Goal: Check status: Check status

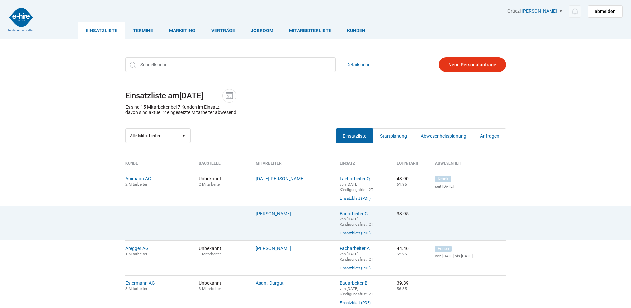
click at [351, 213] on link "Bauarbeiter C" at bounding box center [353, 213] width 28 height 5
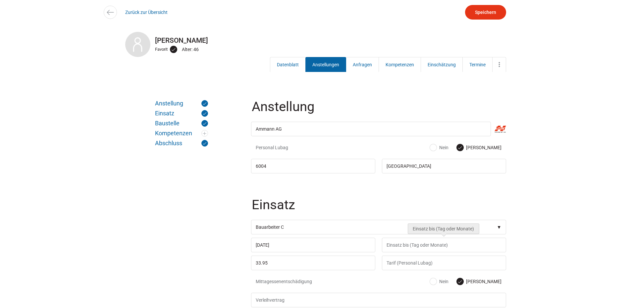
scroll to position [132, 0]
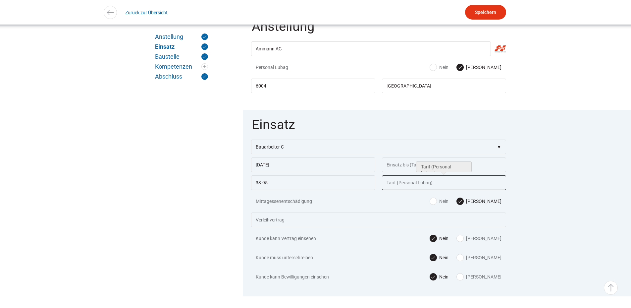
click at [403, 183] on input "text" at bounding box center [444, 182] width 124 height 15
type input "49.50"
click at [490, 11] on input "Speichern" at bounding box center [485, 12] width 41 height 15
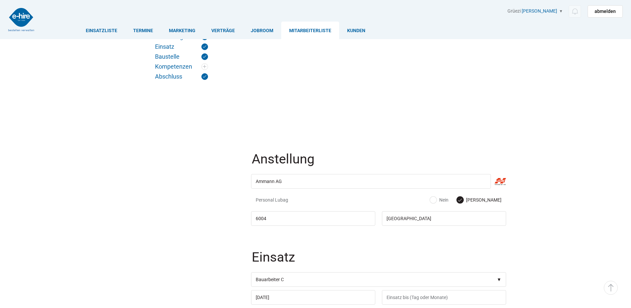
scroll to position [132, 0]
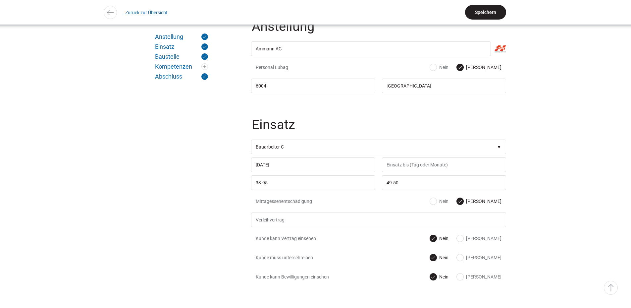
click at [475, 10] on input "Speichern" at bounding box center [485, 12] width 41 height 15
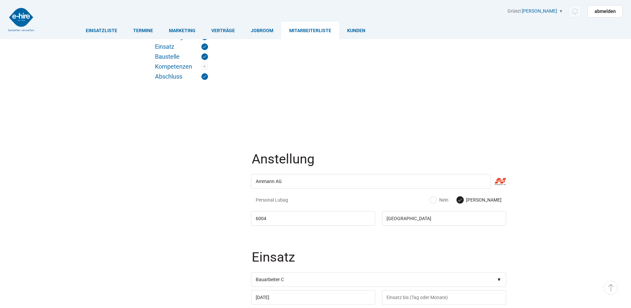
scroll to position [132, 0]
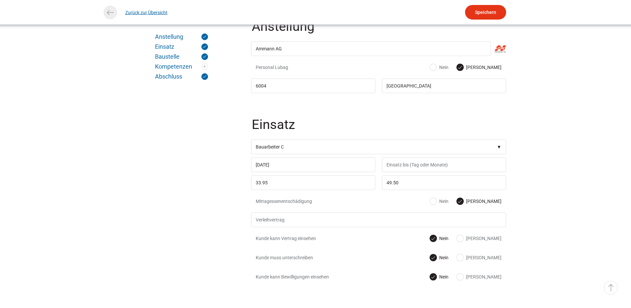
click at [132, 11] on link "Zurück zur Übersicht" at bounding box center [146, 12] width 42 height 15
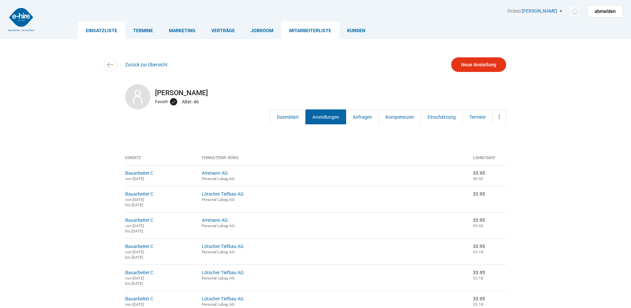
click at [108, 29] on link "Einsatzliste" at bounding box center [101, 31] width 47 height 18
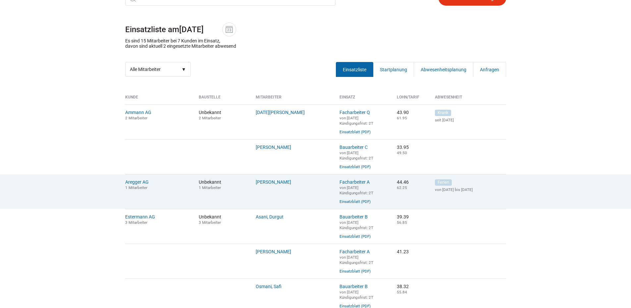
scroll to position [132, 0]
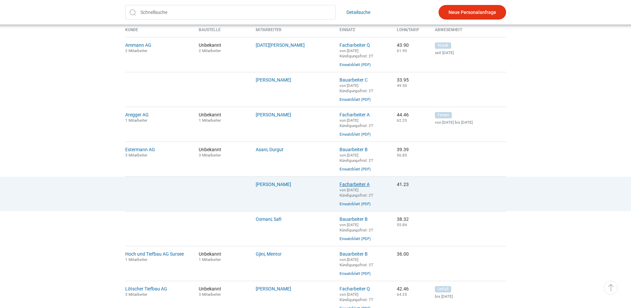
click at [359, 187] on link "Facharbeiter A" at bounding box center [354, 183] width 30 height 5
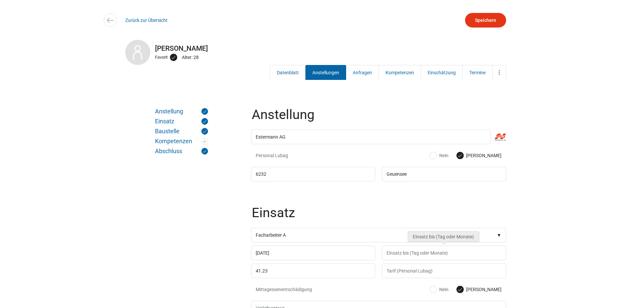
scroll to position [99, 0]
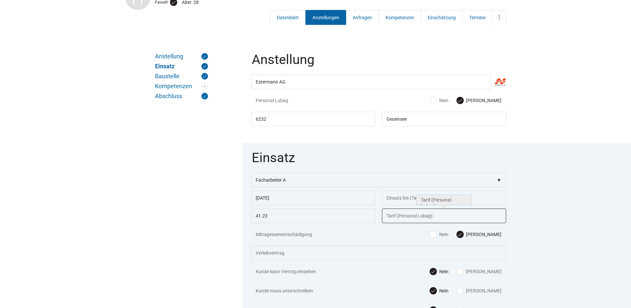
click at [392, 221] on input "text" at bounding box center [444, 215] width 124 height 15
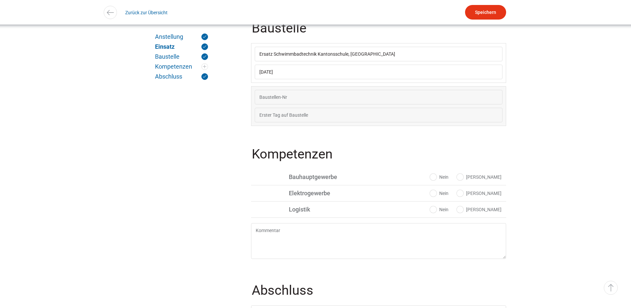
scroll to position [431, 0]
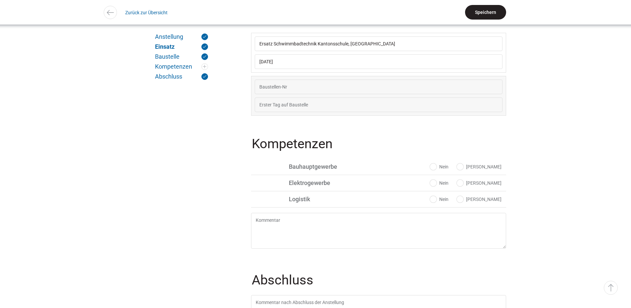
type input "58.80"
click at [482, 14] on input "Speichern" at bounding box center [485, 12] width 41 height 15
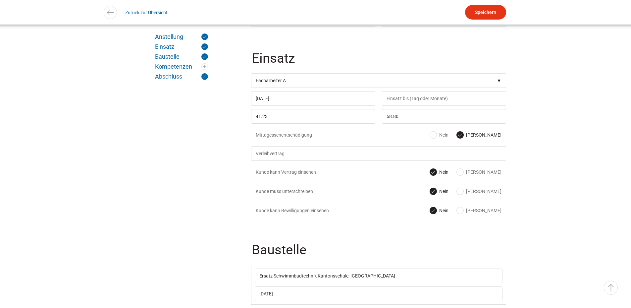
scroll to position [33, 0]
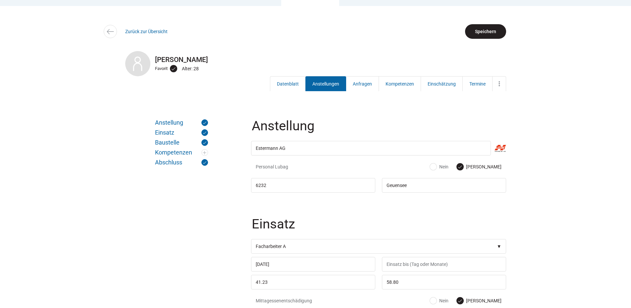
click at [486, 31] on input "Speichern" at bounding box center [485, 31] width 41 height 15
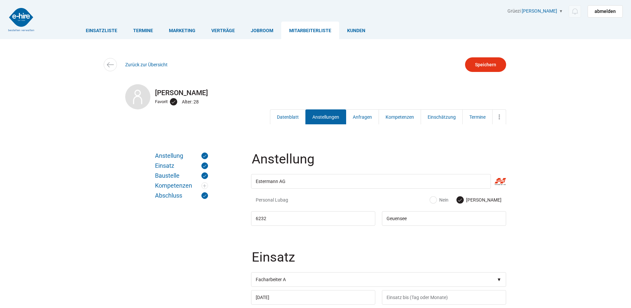
scroll to position [33, 0]
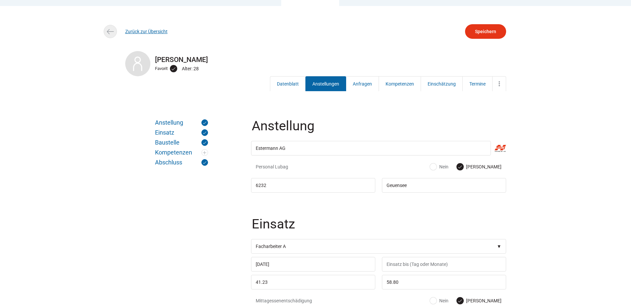
click at [130, 32] on link "Zurück zur Übersicht" at bounding box center [146, 31] width 42 height 5
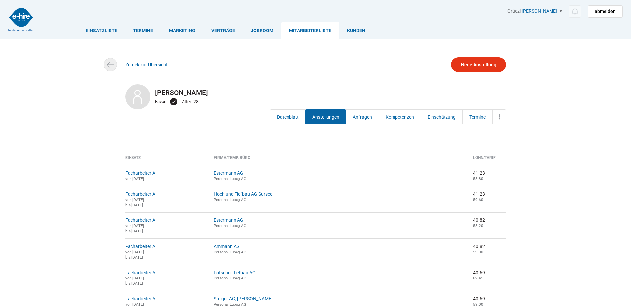
click at [148, 65] on link "Zurück zur Übersicht" at bounding box center [146, 64] width 42 height 5
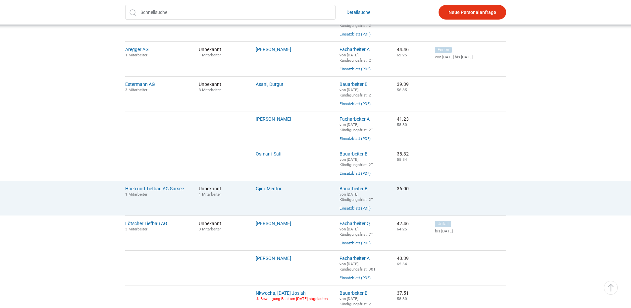
scroll to position [197, 0]
click at [346, 191] on link "Bauarbeiter B" at bounding box center [353, 188] width 28 height 5
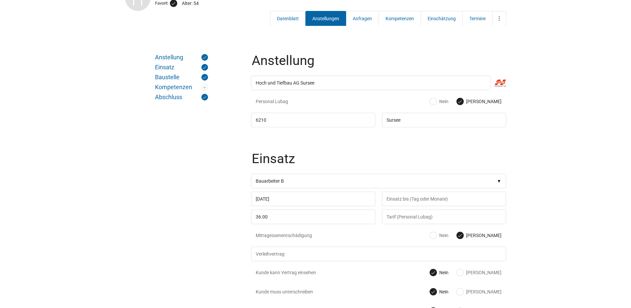
scroll to position [99, 0]
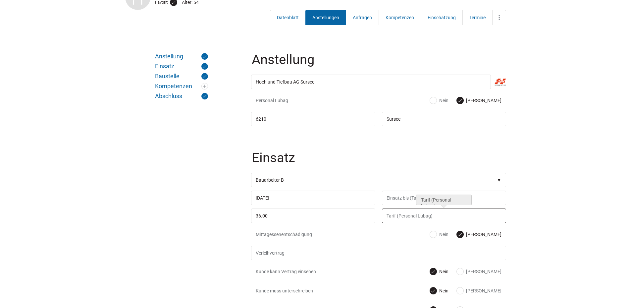
click at [402, 214] on input "text" at bounding box center [444, 215] width 124 height 15
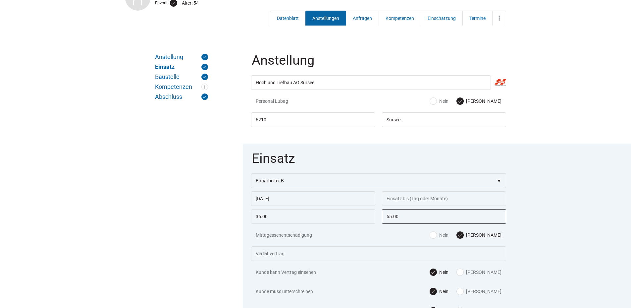
scroll to position [0, 0]
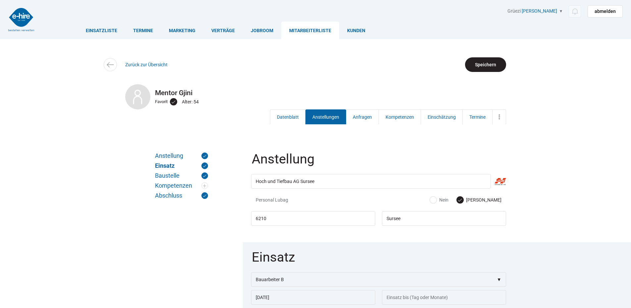
type input "55.00"
click at [473, 62] on input "Speichern" at bounding box center [485, 64] width 41 height 15
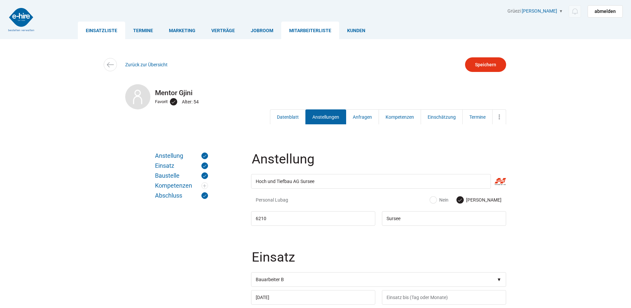
click at [98, 32] on link "Einsatzliste" at bounding box center [101, 31] width 47 height 18
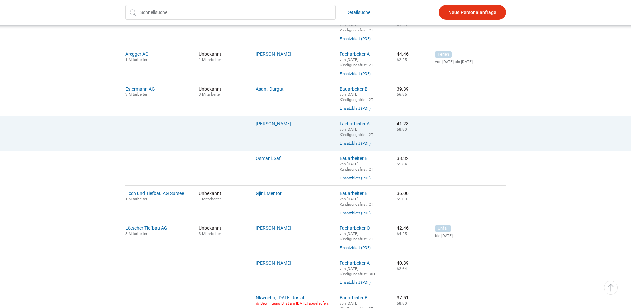
scroll to position [199, 0]
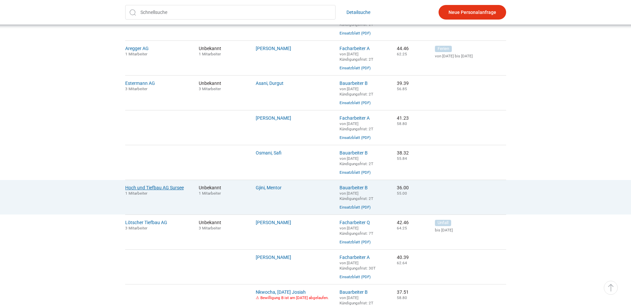
click at [165, 190] on link "Hoch und Tiefbau AG Sursee" at bounding box center [154, 187] width 59 height 5
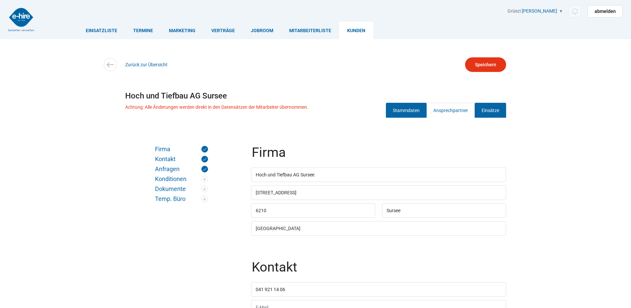
click at [486, 107] on link "Einsätze" at bounding box center [490, 110] width 31 height 15
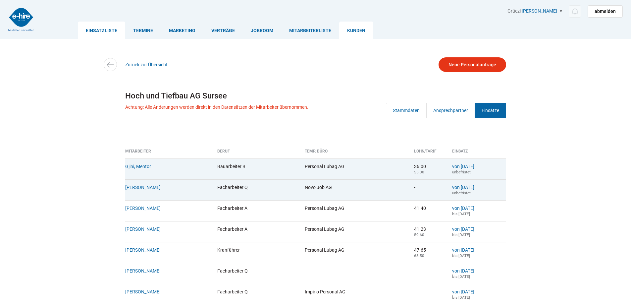
click at [99, 36] on link "Einsatzliste" at bounding box center [101, 31] width 47 height 18
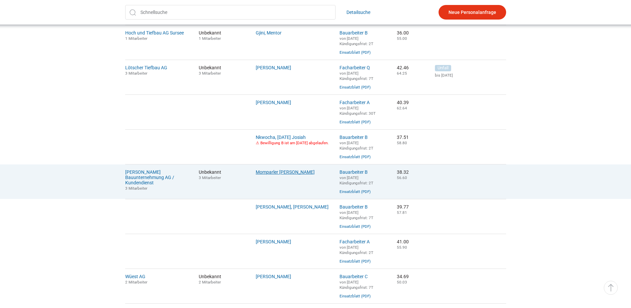
scroll to position [364, 0]
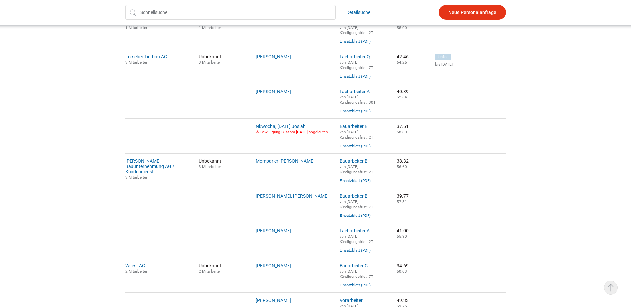
click at [608, 284] on link "▵ Nach oben" at bounding box center [611, 288] width 14 height 14
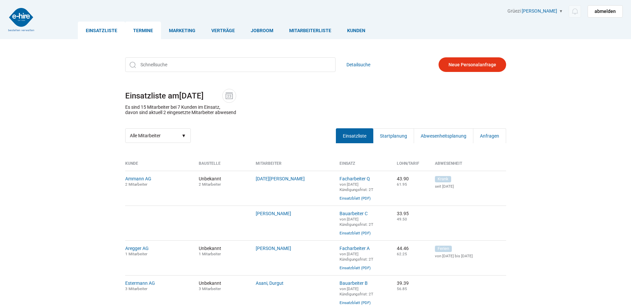
click at [148, 31] on link "Termine" at bounding box center [143, 31] width 36 height 18
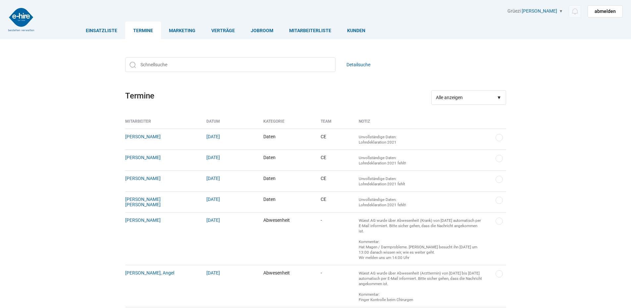
click at [186, 29] on link "Marketing" at bounding box center [182, 31] width 42 height 18
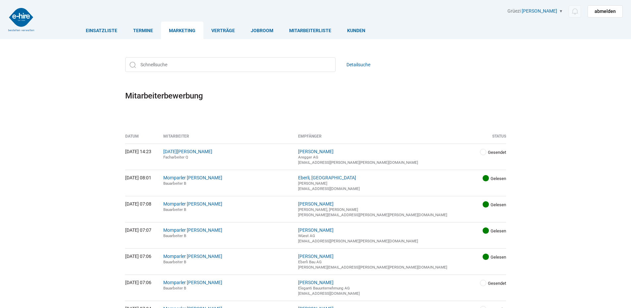
click at [220, 30] on link "Verträge" at bounding box center [222, 31] width 39 height 18
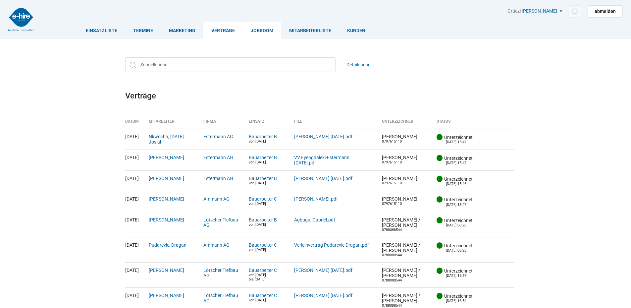
click at [259, 29] on link "Jobroom" at bounding box center [262, 31] width 38 height 18
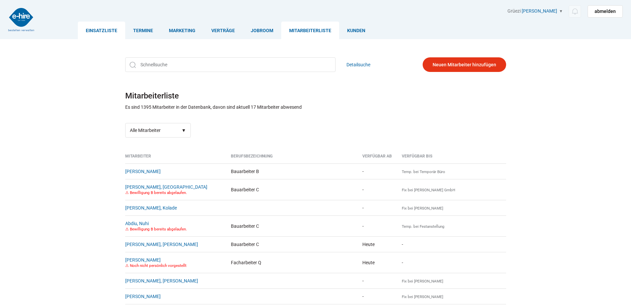
click at [104, 26] on link "Einsatzliste" at bounding box center [101, 31] width 47 height 18
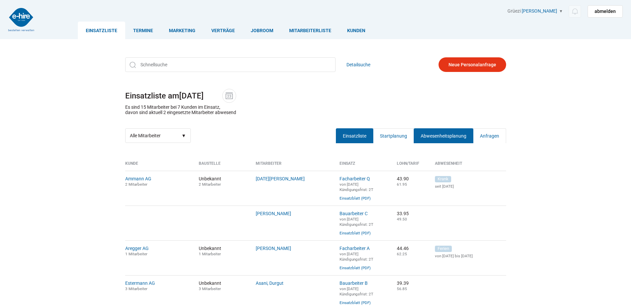
click at [440, 139] on link "Abwesenheitsplanung" at bounding box center [444, 135] width 60 height 15
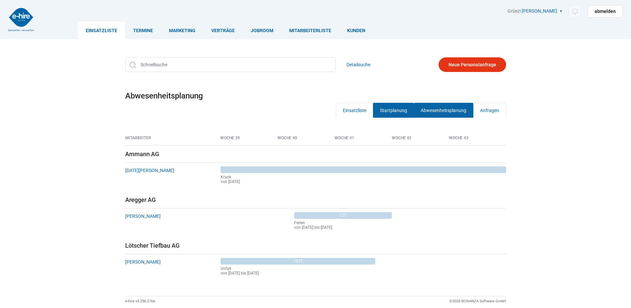
click at [400, 113] on link "Startplanung" at bounding box center [393, 110] width 41 height 15
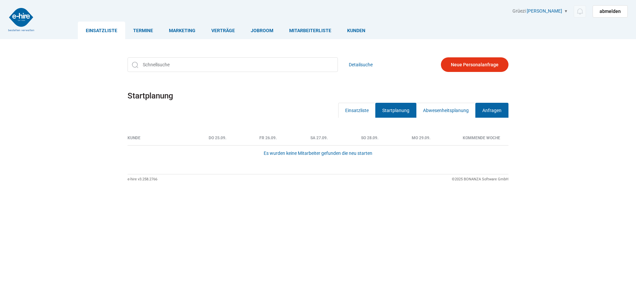
click at [498, 111] on link "Anfragen" at bounding box center [491, 110] width 33 height 15
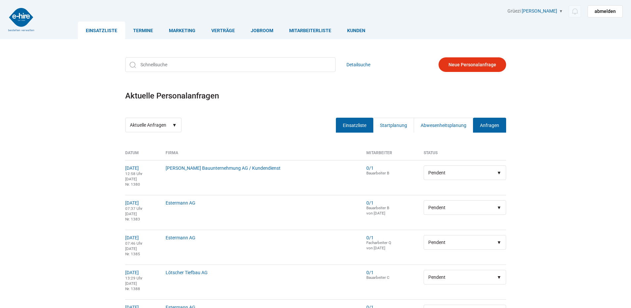
click at [355, 124] on link "Einsatzliste" at bounding box center [354, 125] width 37 height 15
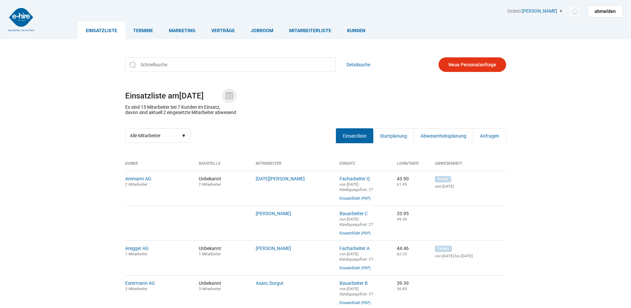
click at [234, 101] on span at bounding box center [229, 96] width 14 height 14
click at [222, 100] on input "[DATE]" at bounding box center [200, 95] width 43 height 9
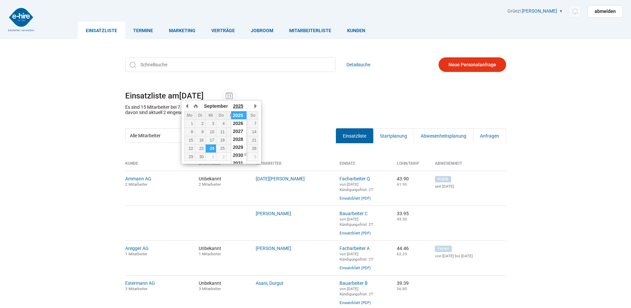
click at [241, 109] on div "2025 1920 1921 1922 1923 1924 1925 1926 1927 1928 1929 1930 1931 1932 1933 1934…" at bounding box center [238, 106] width 19 height 10
click at [191, 141] on div "10" at bounding box center [189, 140] width 10 height 5
type input "[DATE]"
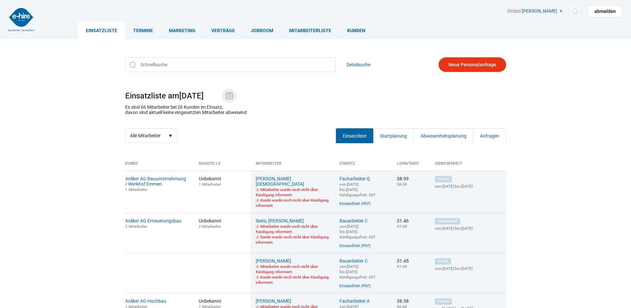
click at [231, 97] on img at bounding box center [229, 96] width 10 height 10
click at [222, 97] on input "10.09.2018" at bounding box center [200, 95] width 43 height 9
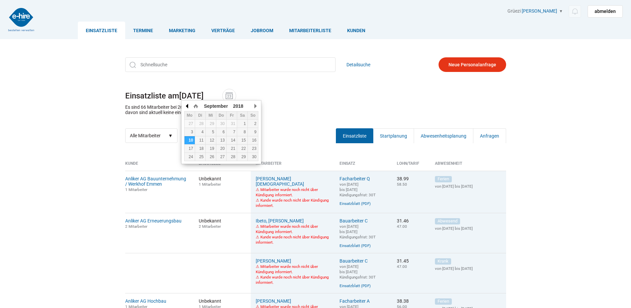
click at [187, 105] on button "button" at bounding box center [187, 106] width 7 height 10
click at [216, 128] on td "9" at bounding box center [221, 132] width 11 height 8
type input "09.08.2018"
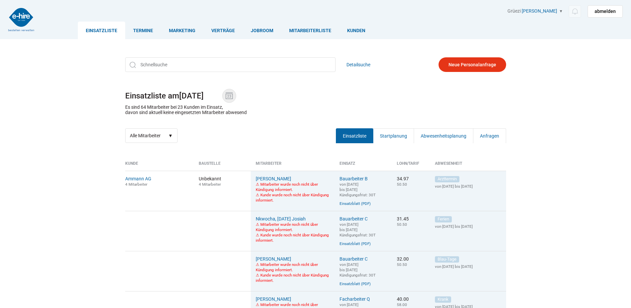
click at [232, 97] on img at bounding box center [229, 96] width 10 height 10
click at [222, 97] on input "09.08.2018" at bounding box center [200, 95] width 43 height 9
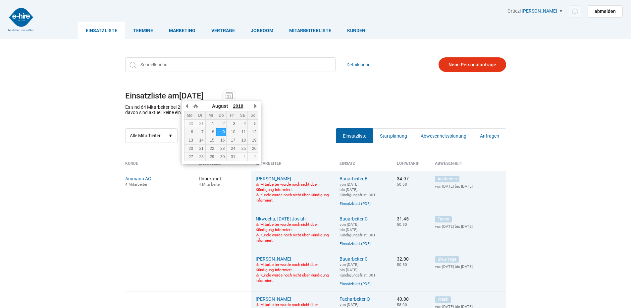
click at [237, 106] on span "2018" at bounding box center [238, 105] width 10 height 5
click at [192, 138] on div "15" at bounding box center [189, 140] width 10 height 5
type input "15.08.2016"
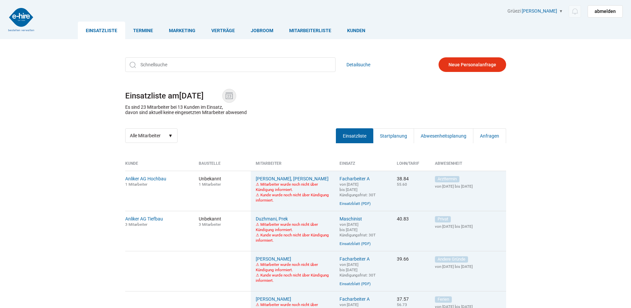
click at [227, 96] on img at bounding box center [229, 96] width 10 height 10
click at [222, 96] on input "[DATE]" at bounding box center [200, 95] width 43 height 9
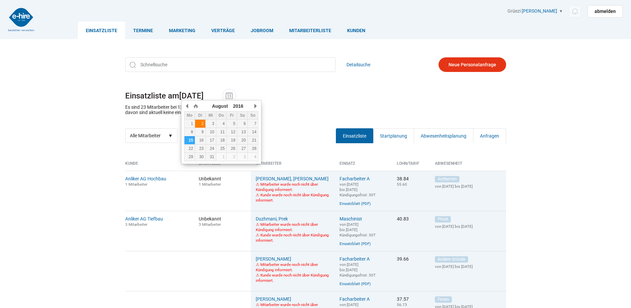
click at [204, 126] on div "2" at bounding box center [200, 123] width 10 height 5
type input "02.08.2016"
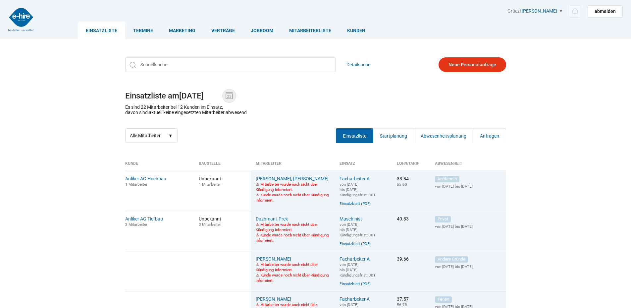
click at [232, 98] on img at bounding box center [229, 96] width 10 height 10
click at [222, 98] on input "02.08.2016" at bounding box center [200, 95] width 43 height 9
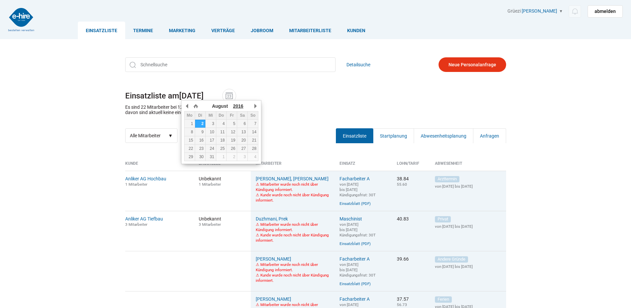
click at [242, 108] on span "2016" at bounding box center [238, 105] width 10 height 5
click at [215, 144] on td "19" at bounding box center [210, 148] width 11 height 8
type input "[DATE]"
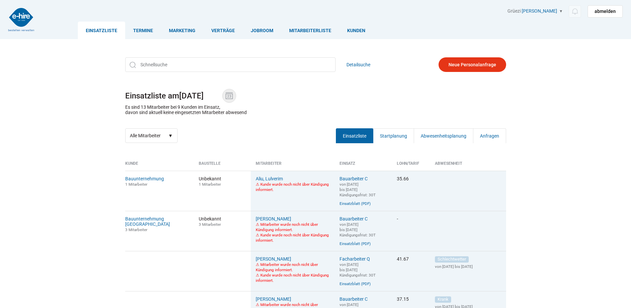
click at [228, 91] on img at bounding box center [229, 96] width 10 height 10
click at [222, 91] on input "[DATE]" at bounding box center [200, 95] width 43 height 9
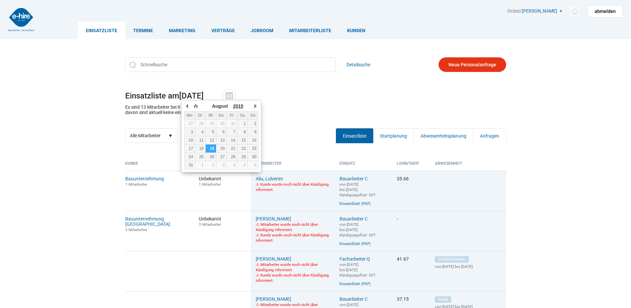
click at [240, 105] on span "2015" at bounding box center [238, 105] width 10 height 5
click at [201, 131] on div "4" at bounding box center [200, 131] width 10 height 5
type input "[DATE]"
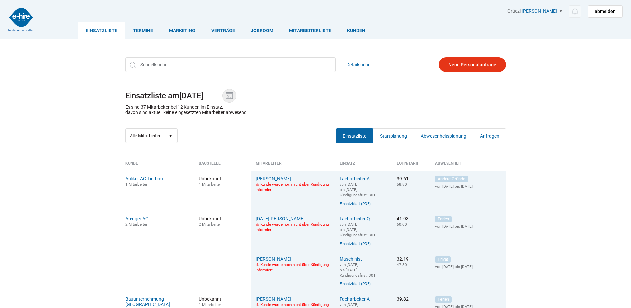
click at [232, 97] on img at bounding box center [229, 96] width 10 height 10
click at [222, 97] on input "[DATE]" at bounding box center [200, 95] width 43 height 9
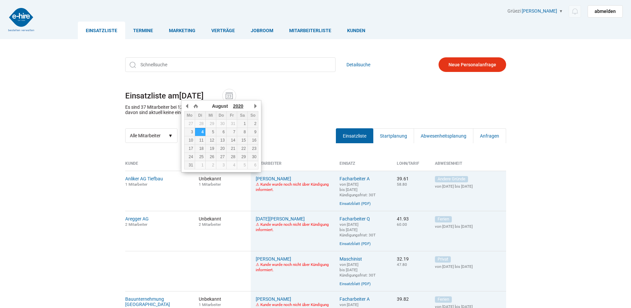
click at [238, 106] on span "2020" at bounding box center [238, 105] width 10 height 5
click at [199, 143] on td "14" at bounding box center [200, 140] width 11 height 8
type input "[DATE]"
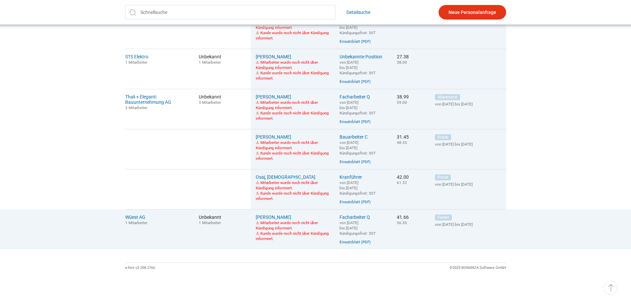
scroll to position [2723, 0]
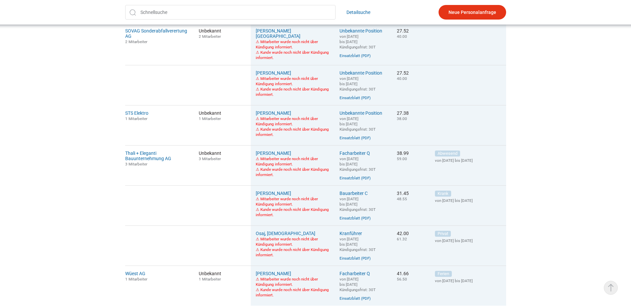
click at [614, 286] on link "▵ Nach oben" at bounding box center [611, 288] width 14 height 14
